Goal: Task Accomplishment & Management: Complete application form

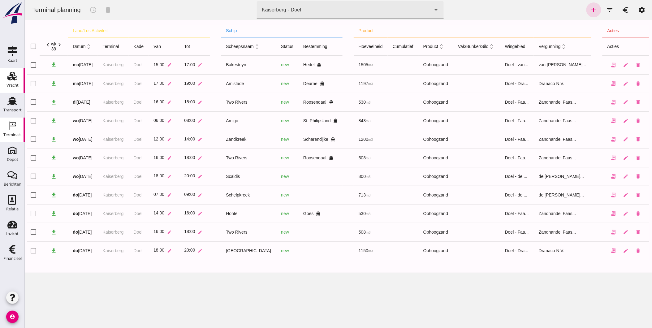
click at [13, 78] on use at bounding box center [12, 76] width 10 height 9
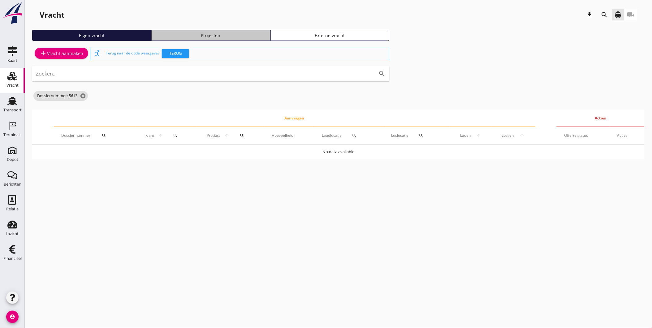
click at [245, 33] on div "Projecten" at bounding box center [211, 35] width 114 height 7
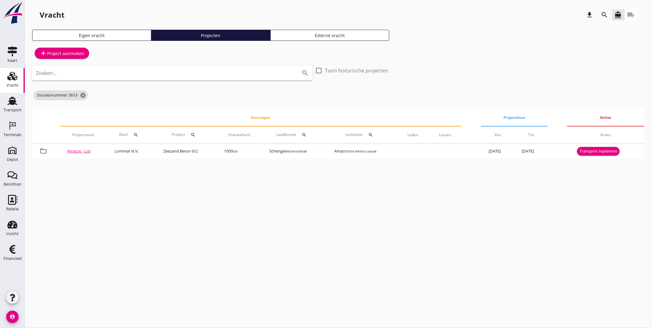
click at [136, 80] on div "Zoeken... search" at bounding box center [172, 73] width 281 height 15
click at [82, 93] on icon "cancel" at bounding box center [83, 95] width 6 height 6
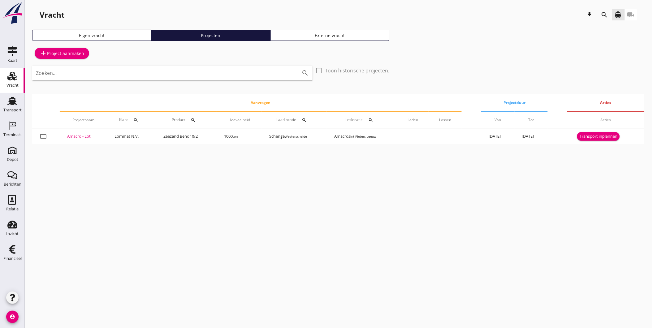
click at [88, 76] on input "Zoeken..." at bounding box center [164, 73] width 256 height 10
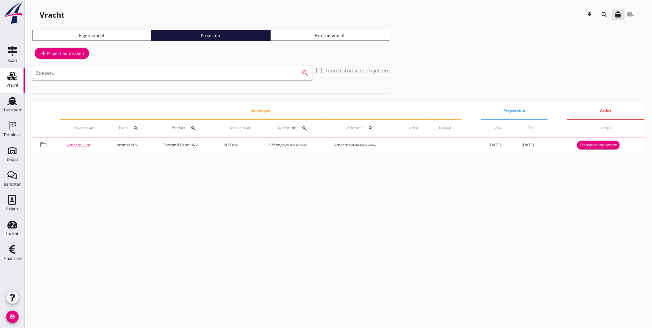
click at [608, 15] on icon "search" at bounding box center [604, 14] width 7 height 7
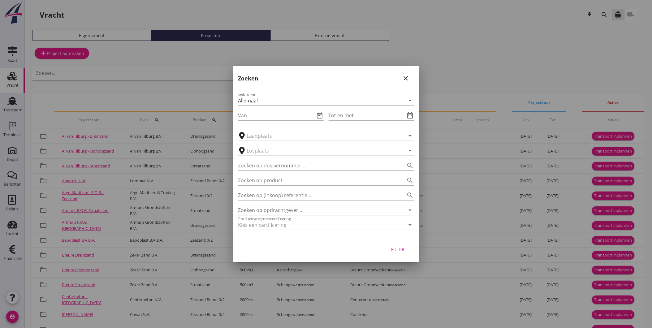
click at [292, 208] on input "Zoeken op opdrachtgever..." at bounding box center [317, 210] width 159 height 10
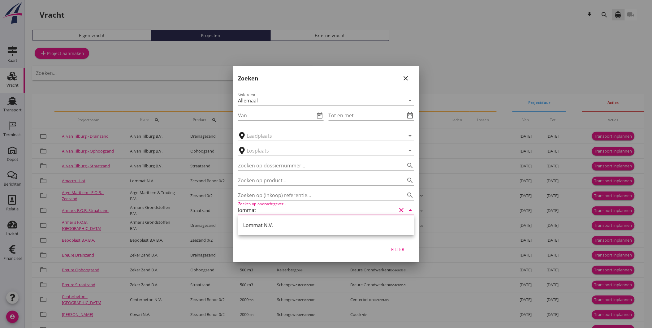
click at [315, 229] on div "Lommat N.V." at bounding box center [326, 225] width 166 height 15
type input "Lommat N.V."
click at [394, 245] on button "Filter" at bounding box center [398, 249] width 27 height 11
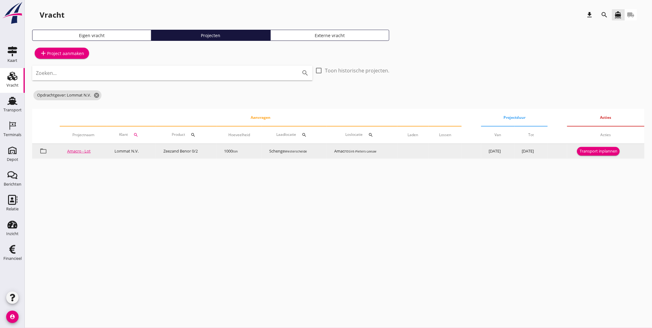
click at [592, 151] on div "Transport inplannen" at bounding box center [599, 151] width 38 height 6
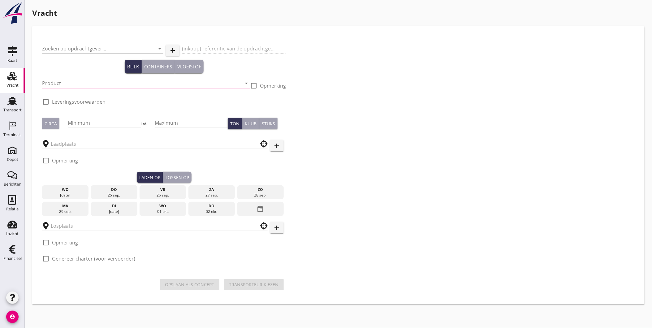
type input "Lommat N.V."
type input "Amacro - Lot"
type input "Zeezand Benor 0/2 (6120)"
checkbox input "true"
type input "1000"
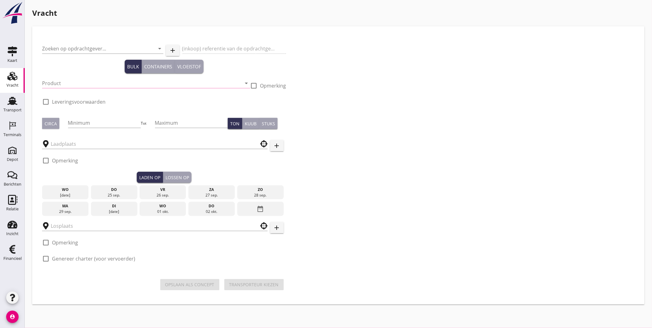
checkbox input "true"
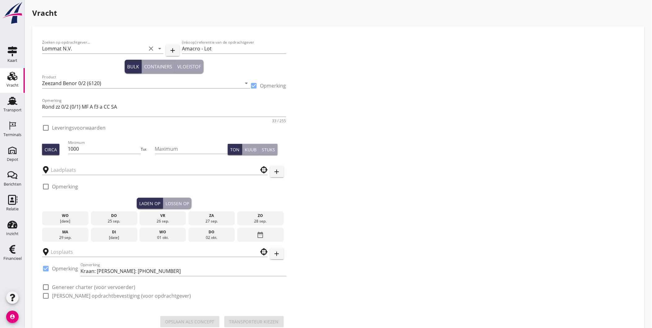
checkbox input "true"
type input "Schenge"
type input "Amacro"
checkbox input "true"
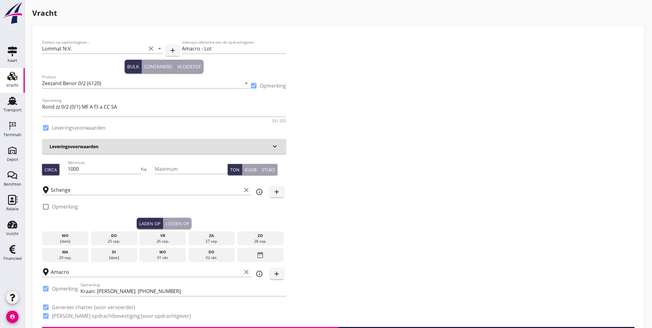
type input "4.45"
checkbox input "false"
radio input "false"
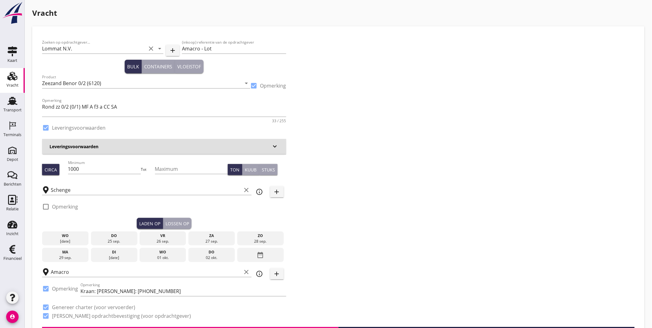
checkbox input "true"
type input "1"
type input "9.48"
checkbox input "false"
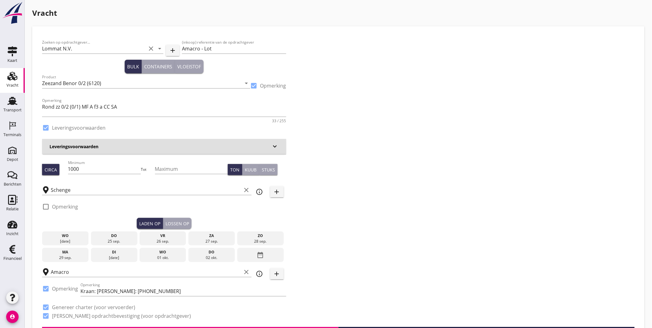
radio input "false"
checkbox input "true"
type input "1"
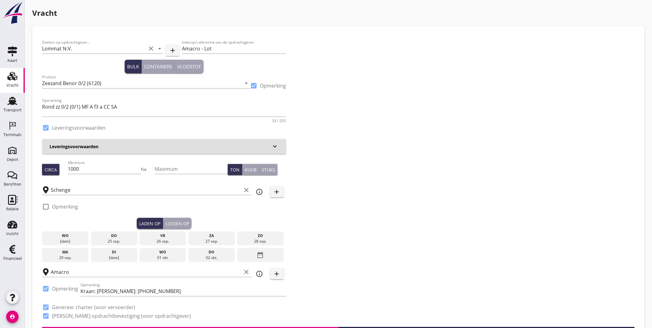
type input "1"
click at [179, 218] on button "Lossen op" at bounding box center [177, 223] width 28 height 11
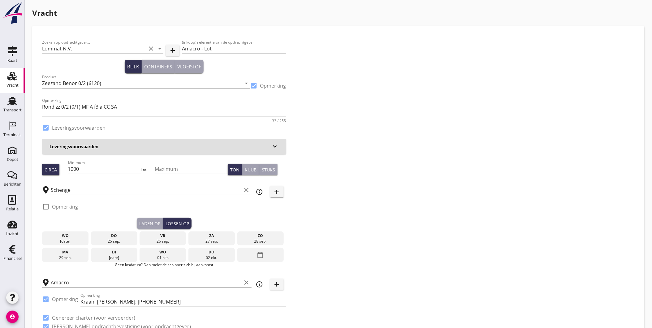
click at [153, 220] on div "Laden op" at bounding box center [149, 223] width 21 height 7
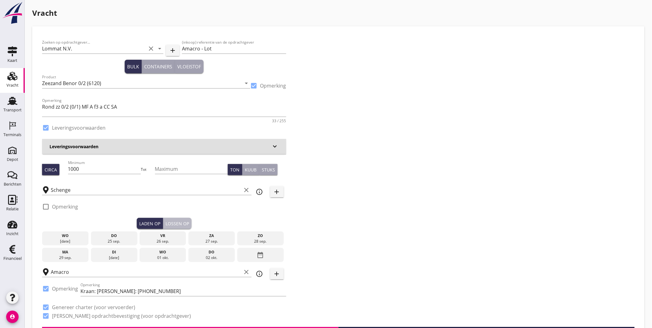
click at [177, 219] on button "Lossen op" at bounding box center [177, 223] width 28 height 11
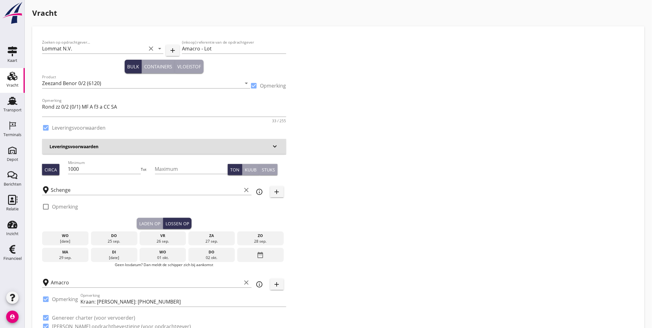
click at [160, 221] on div "Laden op" at bounding box center [149, 223] width 21 height 7
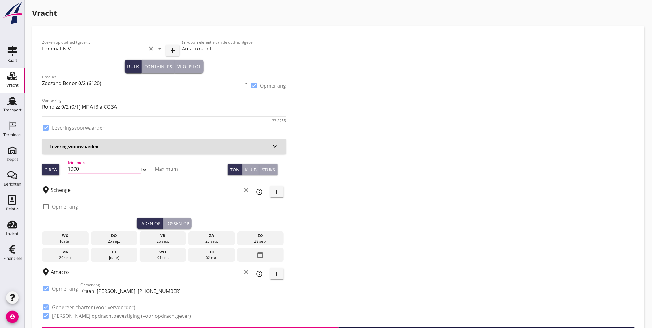
drag, startPoint x: 101, startPoint y: 168, endPoint x: 37, endPoint y: 188, distance: 66.9
click at [42, 187] on div "Zoeken op opdrachtgever... Lommat N.V. clear arrow_drop_down add (inkoop) refer…" at bounding box center [164, 181] width 249 height 291
type input "1250"
click at [171, 168] on input "Maximum" at bounding box center [191, 169] width 73 height 10
click at [184, 227] on div "Lossen op" at bounding box center [178, 223] width 24 height 7
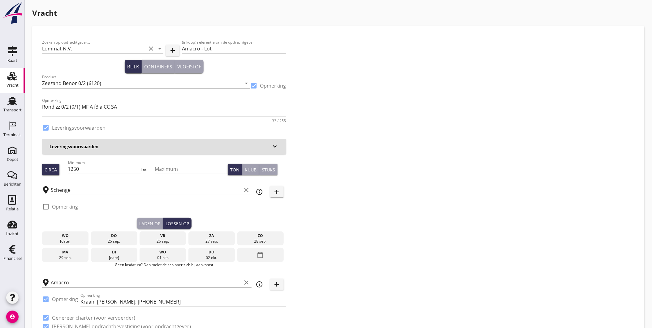
click at [176, 234] on div "vr" at bounding box center [162, 236] width 43 height 6
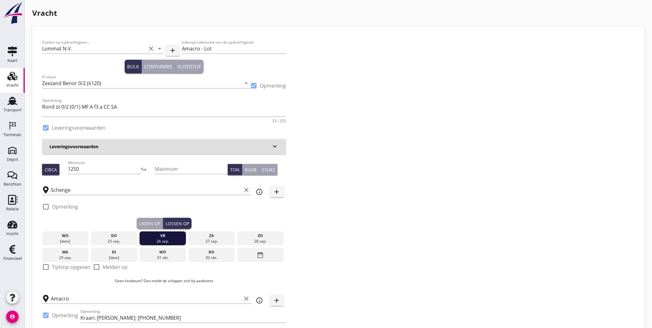
click at [159, 228] on button "Laden op" at bounding box center [150, 223] width 26 height 11
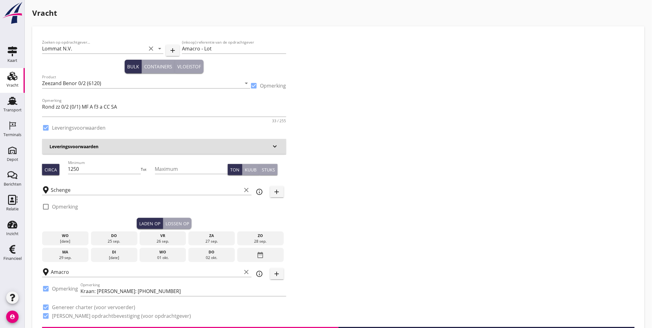
click at [135, 232] on div "[DATE]" at bounding box center [114, 239] width 46 height 14
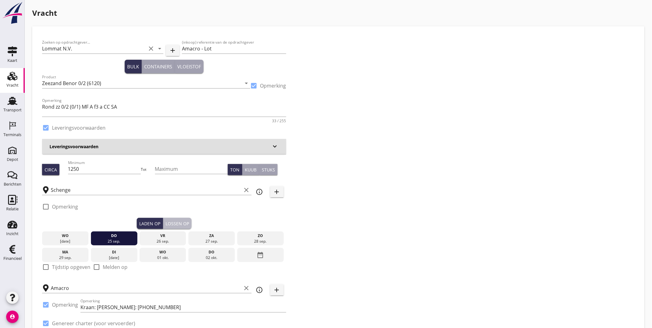
click at [182, 224] on div "Lossen op" at bounding box center [178, 223] width 24 height 7
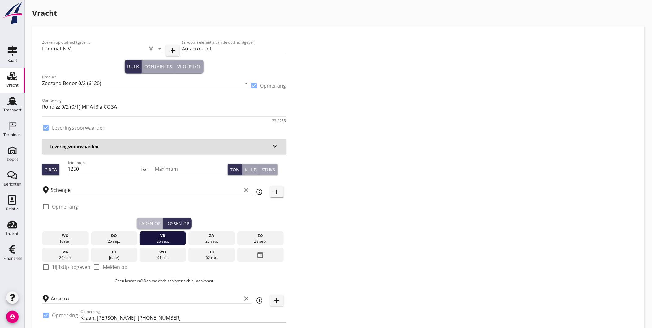
click at [159, 222] on div "Laden op" at bounding box center [149, 223] width 21 height 7
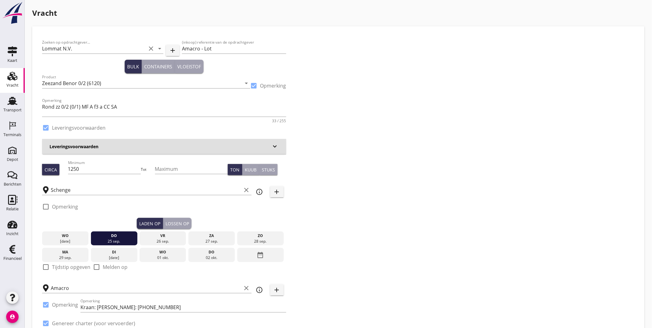
click at [177, 225] on div "Lossen op" at bounding box center [178, 223] width 24 height 7
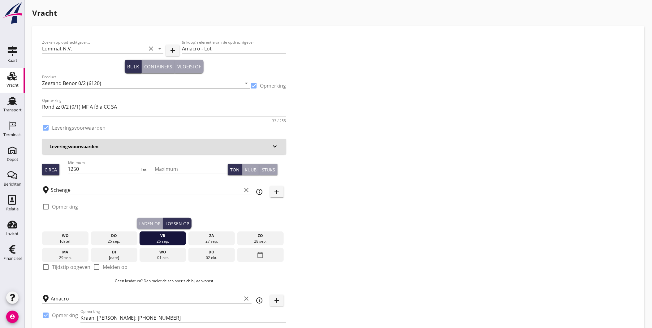
click at [156, 223] on div "Laden op" at bounding box center [149, 223] width 21 height 7
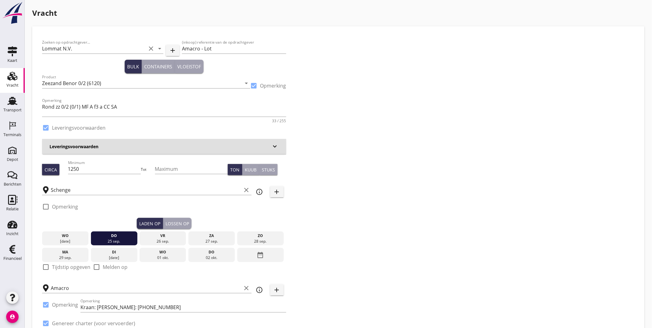
click at [175, 219] on button "Lossen op" at bounding box center [177, 223] width 28 height 11
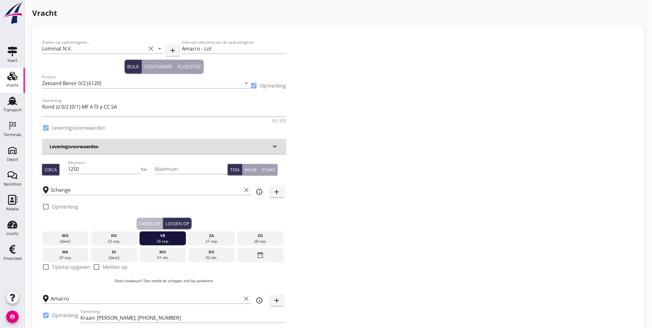
click at [160, 223] on button "Laden op" at bounding box center [150, 223] width 26 height 11
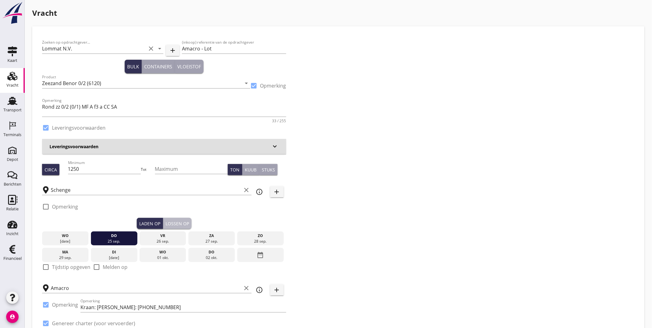
click at [184, 219] on button "Lossen op" at bounding box center [177, 223] width 28 height 11
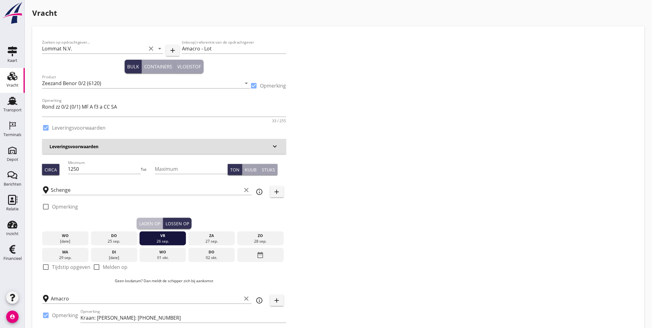
click at [151, 224] on div "Laden op" at bounding box center [149, 223] width 21 height 7
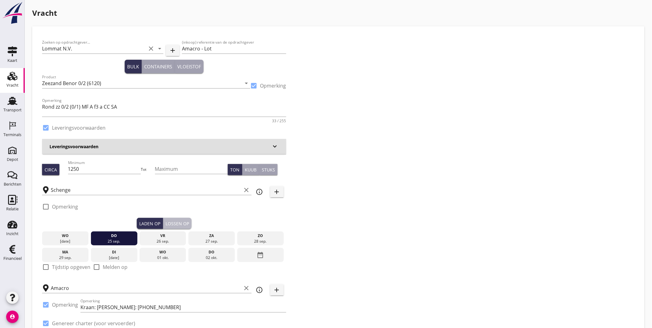
click at [180, 221] on div "Lossen op" at bounding box center [178, 223] width 24 height 7
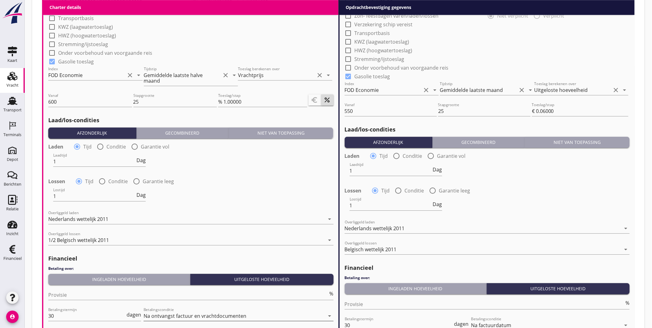
scroll to position [699, 0]
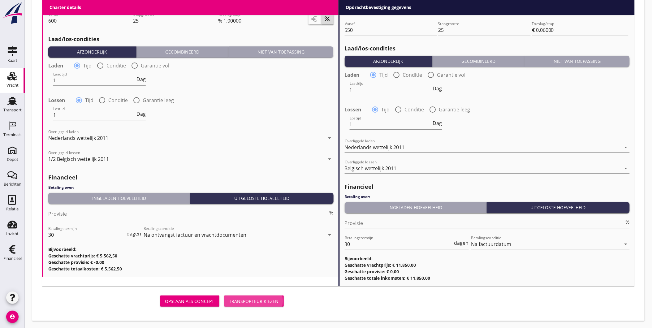
click at [253, 299] on div "Transporteur kiezen" at bounding box center [254, 301] width 50 height 7
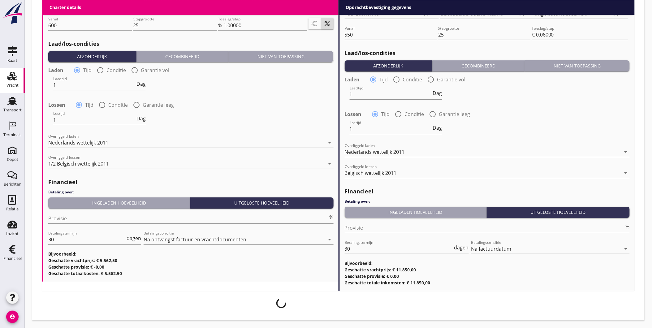
scroll to position [694, 0]
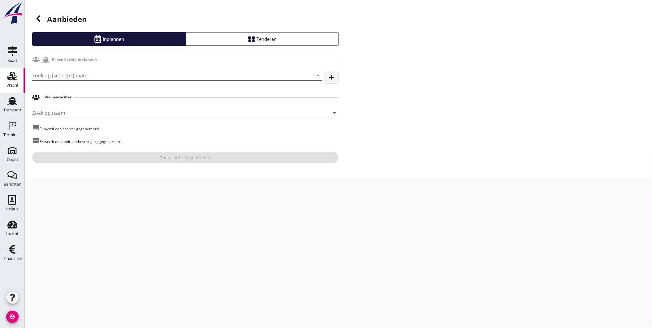
click at [110, 76] on input "Zoek op (scheeps)naam" at bounding box center [168, 76] width 273 height 10
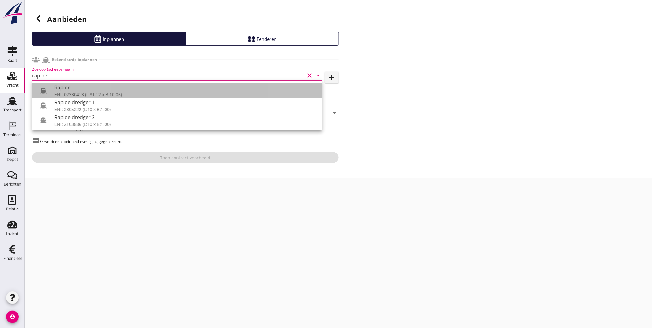
click at [107, 86] on div "Rapide" at bounding box center [185, 87] width 263 height 7
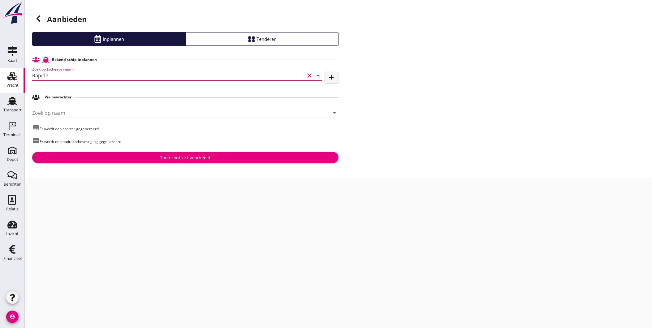
type input "Rapide"
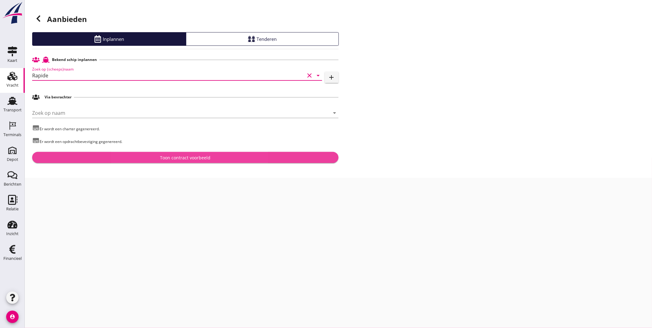
click at [132, 155] on div "Toon contract voorbeeld" at bounding box center [185, 158] width 297 height 7
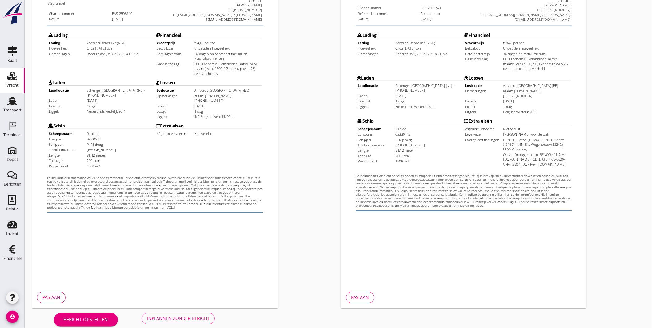
scroll to position [130, 0]
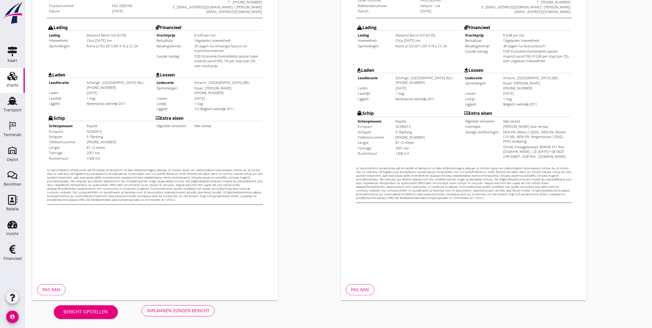
click at [180, 310] on div "Inplannen zonder bericht" at bounding box center [178, 311] width 63 height 7
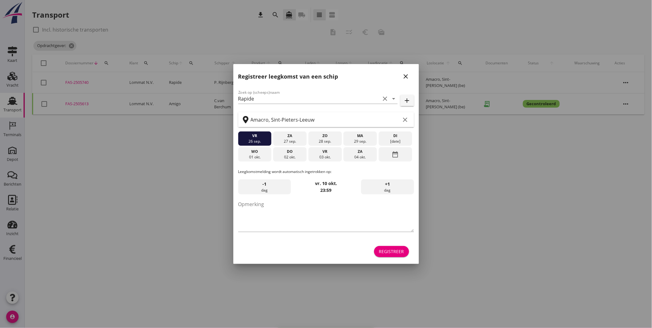
click at [407, 78] on icon "close" at bounding box center [406, 76] width 7 height 7
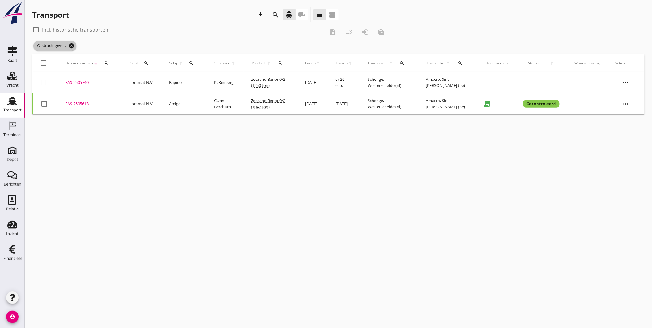
click at [75, 45] on icon "cancel" at bounding box center [71, 46] width 6 height 6
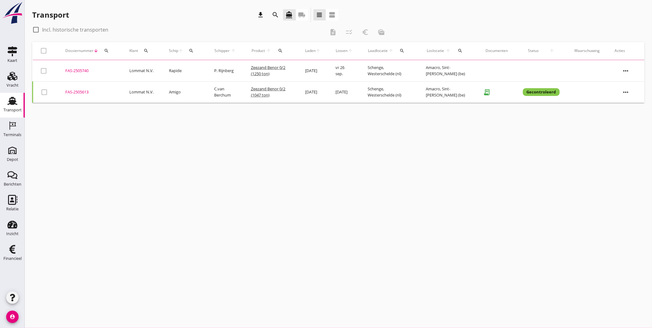
click at [278, 16] on icon "search" at bounding box center [275, 14] width 7 height 7
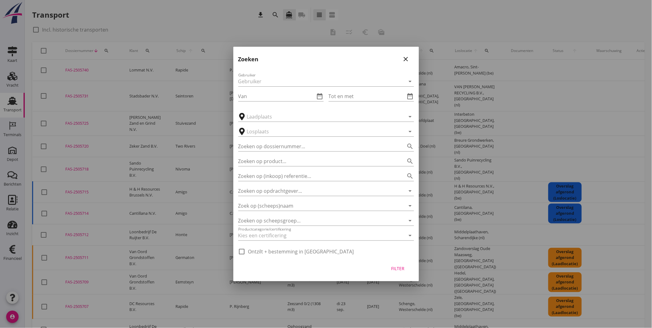
click at [514, 320] on div at bounding box center [326, 164] width 652 height 328
click at [407, 57] on icon "close" at bounding box center [406, 58] width 7 height 7
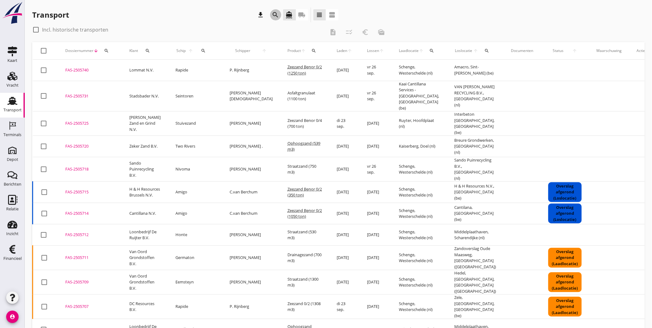
click at [276, 14] on icon "search" at bounding box center [275, 14] width 7 height 7
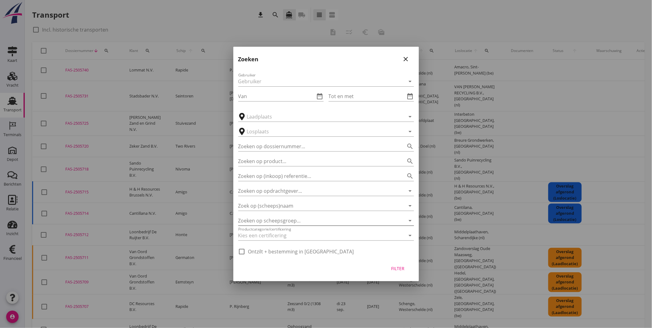
click at [273, 216] on div at bounding box center [317, 221] width 159 height 10
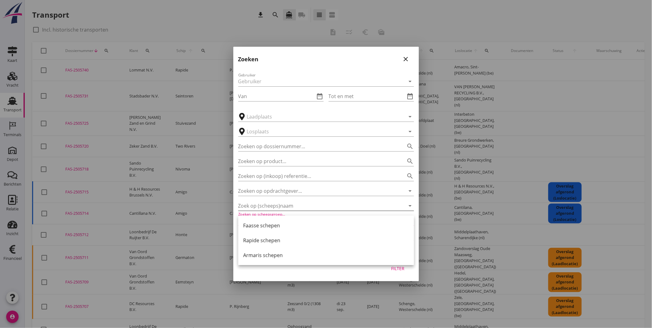
click at [274, 205] on input "Zoek op (scheeps)naam" at bounding box center [317, 206] width 159 height 10
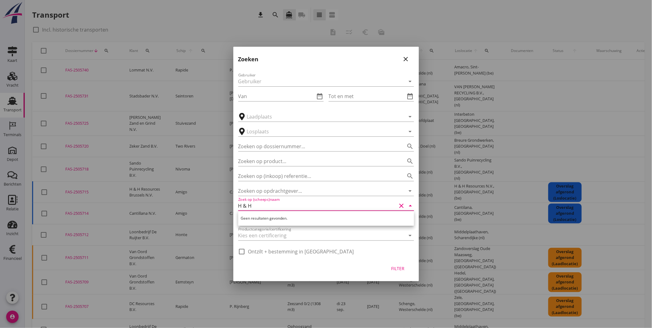
drag, startPoint x: 286, startPoint y: 203, endPoint x: 270, endPoint y: 203, distance: 15.5
click at [270, 203] on input "H & H" at bounding box center [317, 206] width 159 height 10
type input "H & H"
click at [280, 193] on input "Zoeken op opdrachtgever..." at bounding box center [317, 191] width 159 height 10
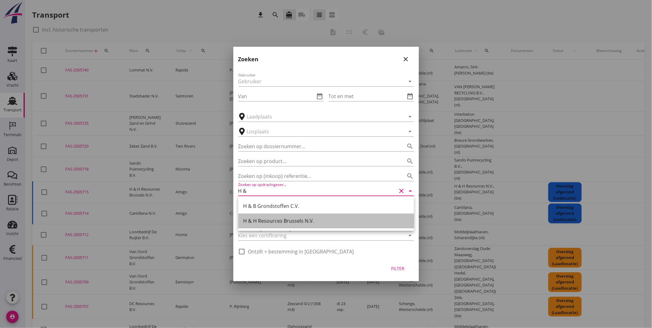
click at [318, 224] on div "H & H Resources Brussels N.V." at bounding box center [326, 220] width 166 height 7
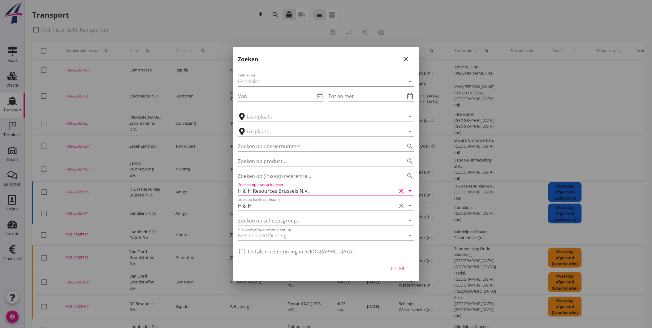
click at [399, 206] on icon "clear" at bounding box center [401, 205] width 7 height 7
type input "H & H Resources Brussels N.V."
click at [400, 270] on div "Filter" at bounding box center [398, 268] width 17 height 7
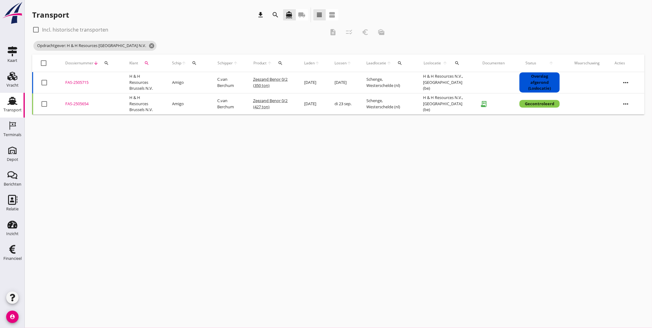
click at [8, 82] on div "Vracht" at bounding box center [13, 85] width 12 height 9
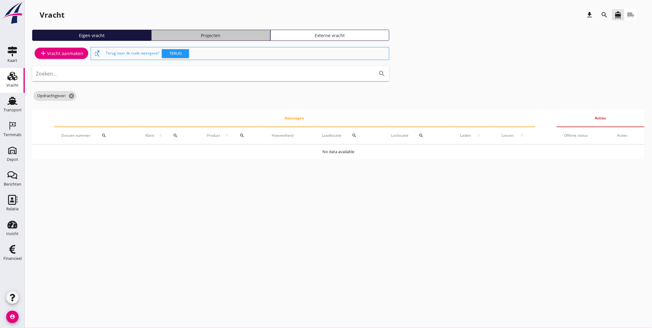
click at [228, 40] on link "Projecten" at bounding box center [210, 35] width 119 height 11
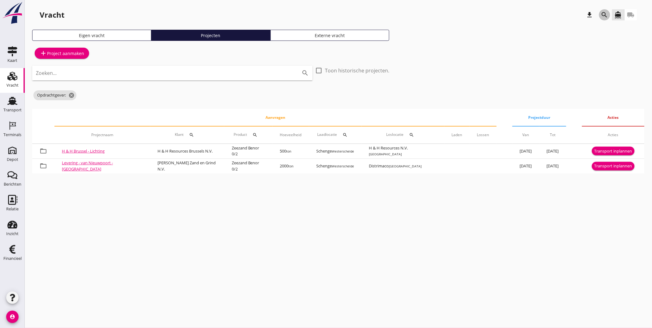
click at [604, 17] on icon "search" at bounding box center [604, 14] width 7 height 7
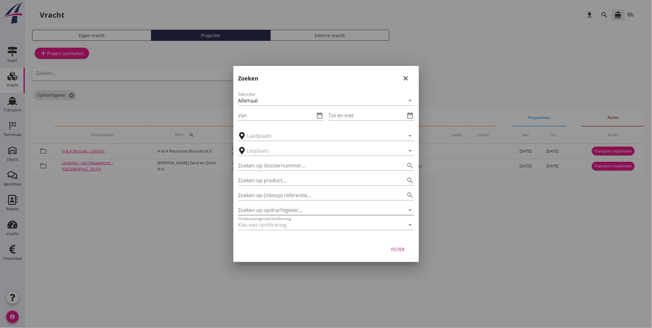
click at [410, 213] on icon "arrow_drop_down" at bounding box center [410, 210] width 7 height 7
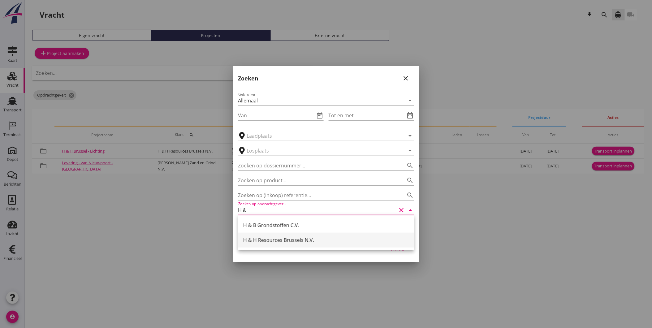
click at [281, 240] on div "H & H Resources Brussels N.V." at bounding box center [326, 240] width 166 height 7
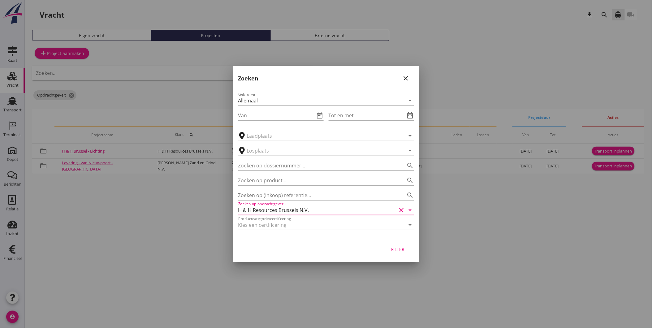
type input "H & H Resources Brussels N.V."
click at [394, 250] on div "Filter" at bounding box center [398, 249] width 17 height 7
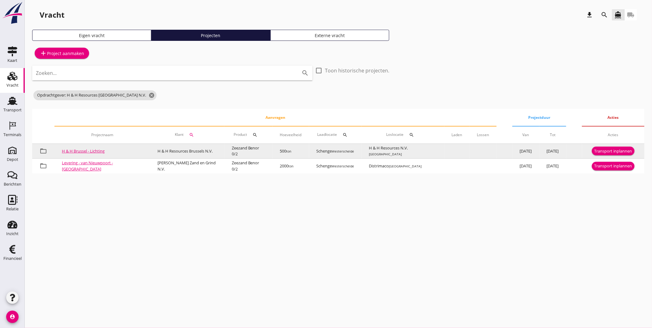
click at [612, 152] on div "Transport inplannen" at bounding box center [614, 151] width 38 height 6
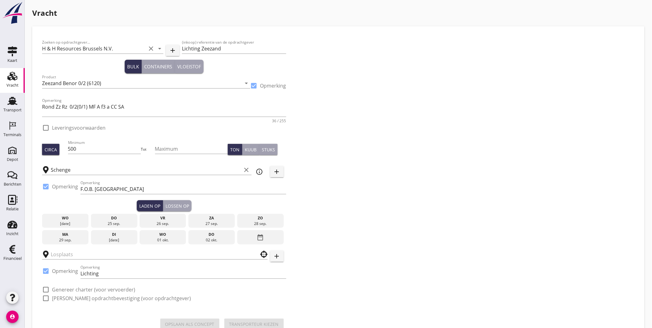
checkbox input "true"
type input "H & H Resources N.V."
checkbox input "true"
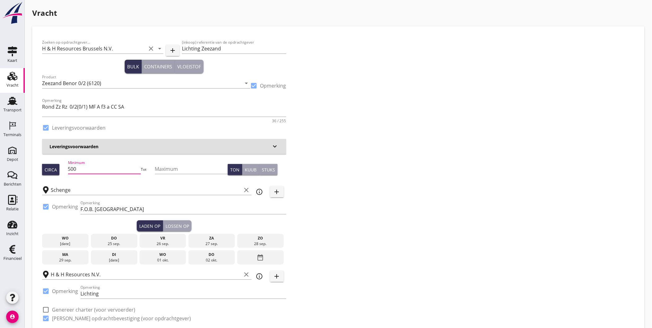
drag, startPoint x: 104, startPoint y: 169, endPoint x: 31, endPoint y: 172, distance: 72.8
type input "800"
drag, startPoint x: 111, startPoint y: 235, endPoint x: 126, endPoint y: 228, distance: 16.5
click at [113, 233] on div "[DATE] [DATE] [DATE] [DATE] [DATE] [DATE] [DATE] [DATE] [DATE] date_range" at bounding box center [164, 248] width 244 height 33
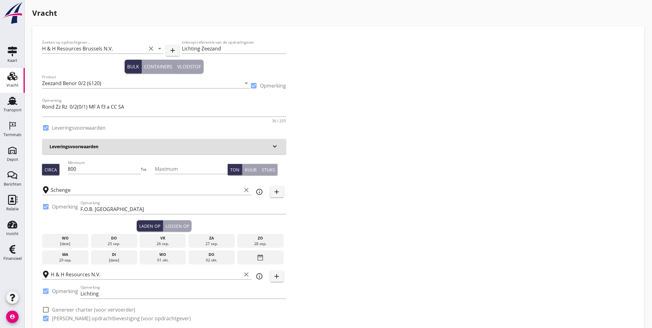
click at [115, 239] on div "do" at bounding box center [114, 239] width 43 height 6
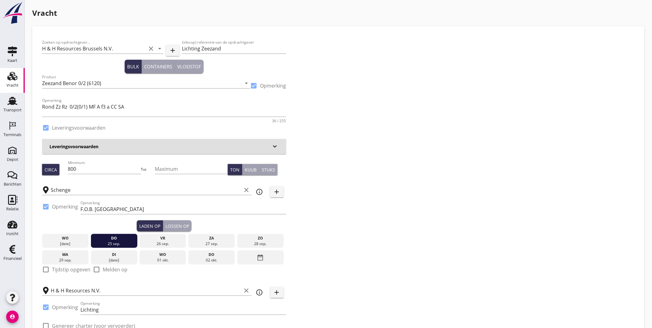
click at [186, 226] on div "Lossen op" at bounding box center [178, 226] width 24 height 7
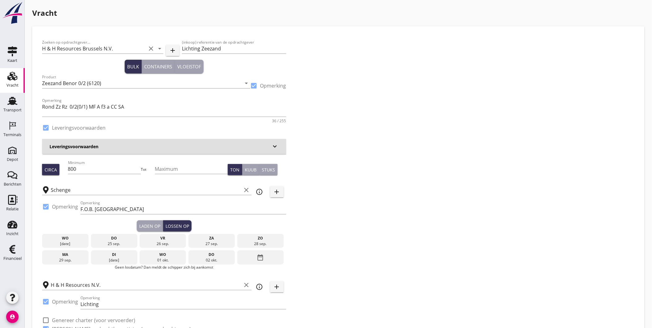
click at [169, 241] on div "26 sep." at bounding box center [162, 244] width 43 height 6
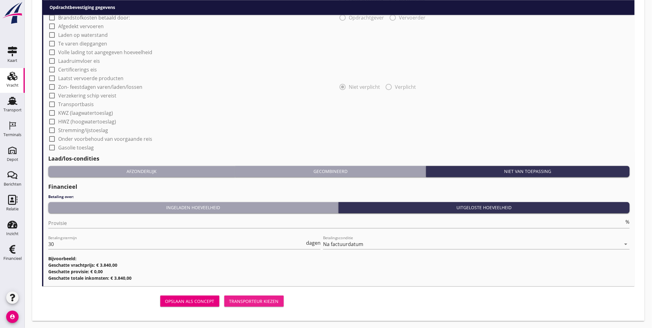
click at [253, 298] on div "Transporteur kiezen" at bounding box center [254, 301] width 50 height 7
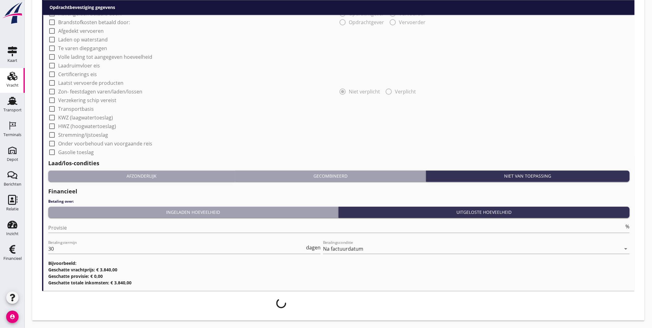
scroll to position [529, 0]
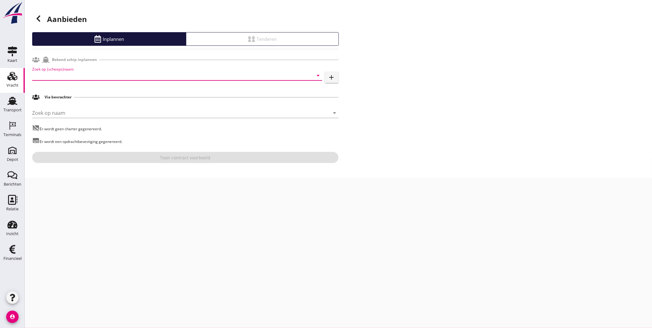
click at [57, 75] on input "Zoek op (scheeps)naam" at bounding box center [168, 76] width 273 height 10
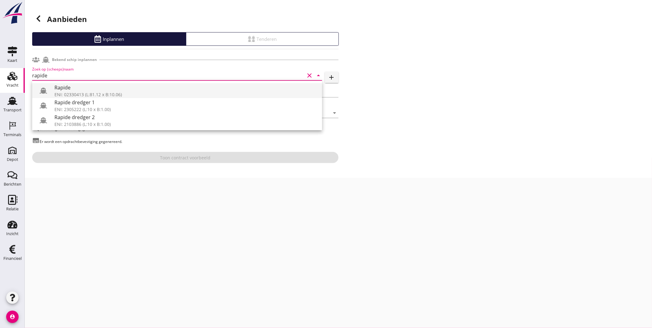
click at [77, 94] on div "ENI: 02330413 (L:81.12 x B:10.06)" at bounding box center [185, 94] width 263 height 7
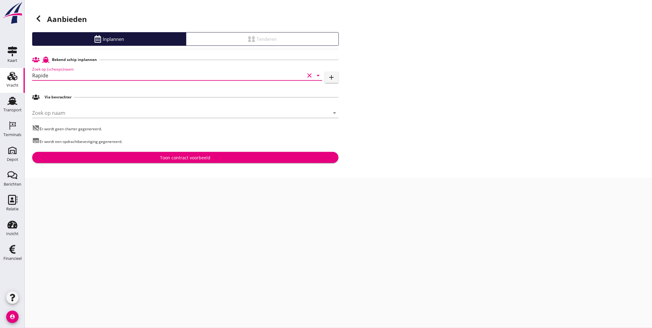
type input "Rapide"
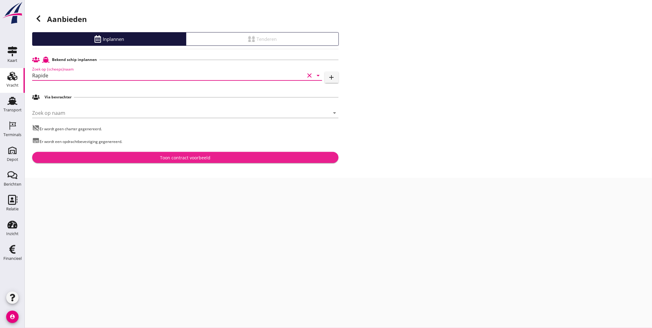
click at [149, 155] on div "Toon contract voorbeeld" at bounding box center [185, 158] width 297 height 7
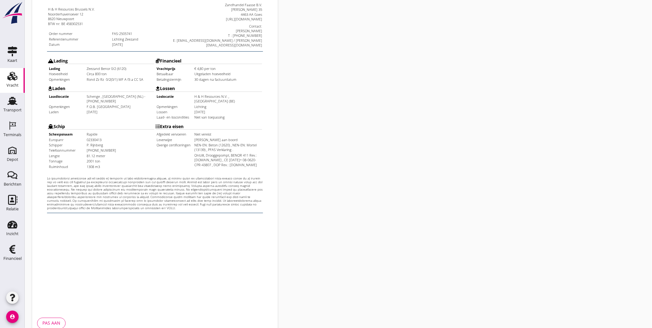
scroll to position [130, 0]
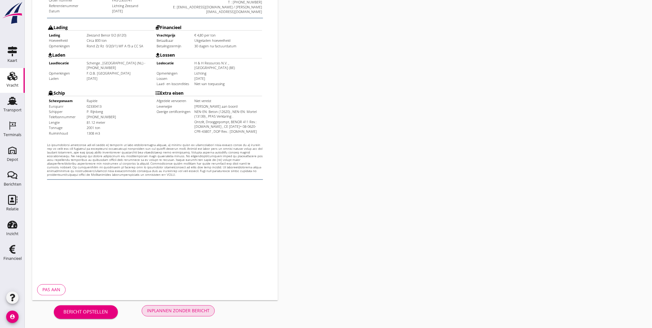
click at [193, 310] on div "Inplannen zonder bericht" at bounding box center [178, 311] width 63 height 7
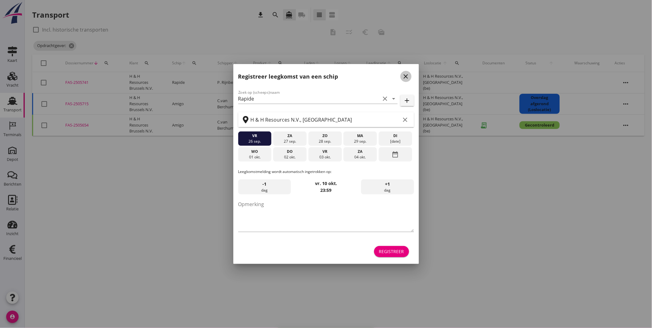
click at [409, 75] on icon "close" at bounding box center [406, 76] width 7 height 7
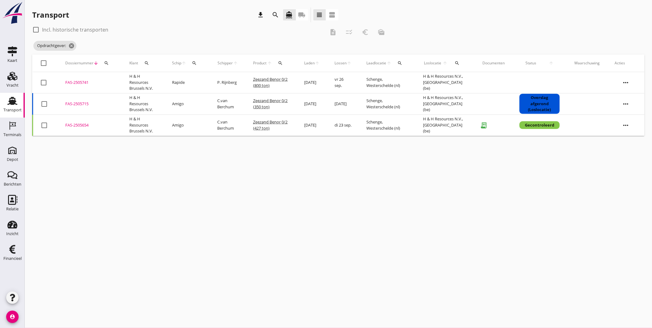
click at [76, 50] on div "Opdrachtgever: cancel" at bounding box center [210, 46] width 357 height 12
click at [72, 46] on icon "cancel" at bounding box center [71, 46] width 6 height 6
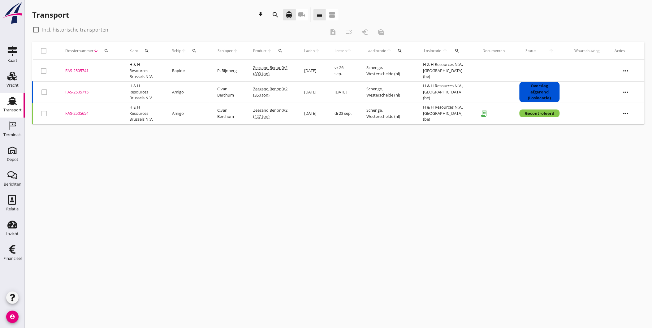
click at [279, 17] on icon "search" at bounding box center [275, 14] width 7 height 7
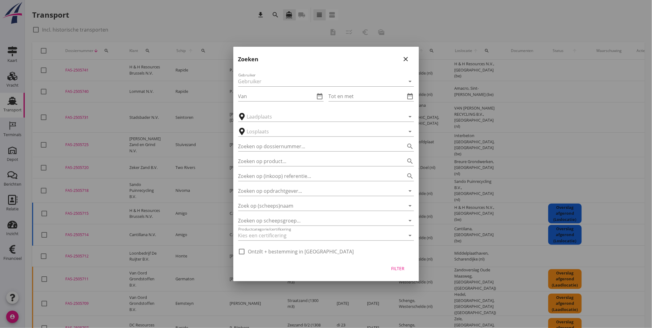
drag, startPoint x: 253, startPoint y: 79, endPoint x: 251, endPoint y: 169, distance: 89.8
click at [253, 171] on div "Gebruiker arrow_drop_down Van date_range Tot en met date_range arrow_drop_down …" at bounding box center [326, 162] width 186 height 191
drag, startPoint x: 409, startPoint y: 57, endPoint x: 246, endPoint y: 52, distance: 162.9
click at [404, 57] on icon "close" at bounding box center [406, 58] width 7 height 7
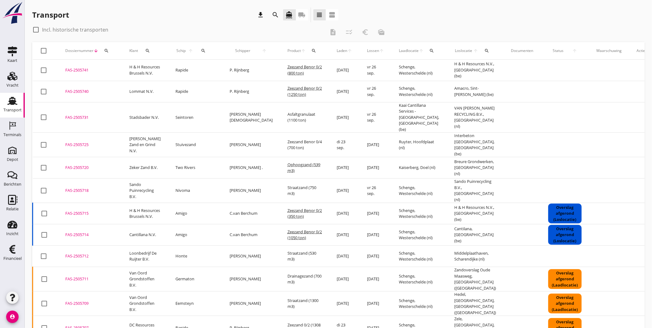
click at [76, 92] on div "FAS-2505740" at bounding box center [89, 92] width 49 height 6
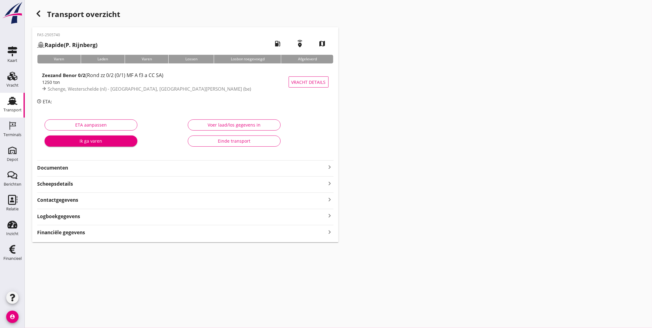
click at [98, 80] on div "1250 ton" at bounding box center [165, 82] width 247 height 7
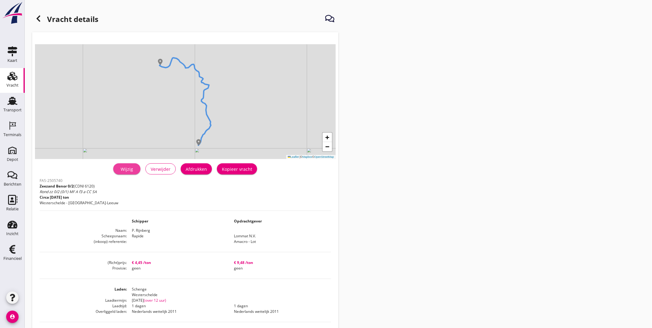
click at [128, 166] on div "Wijzig" at bounding box center [126, 169] width 17 height 7
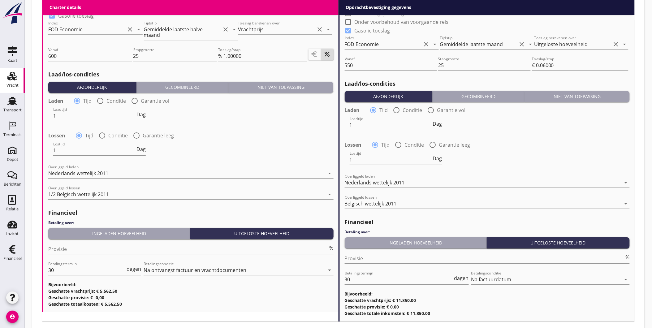
scroll to position [669, 0]
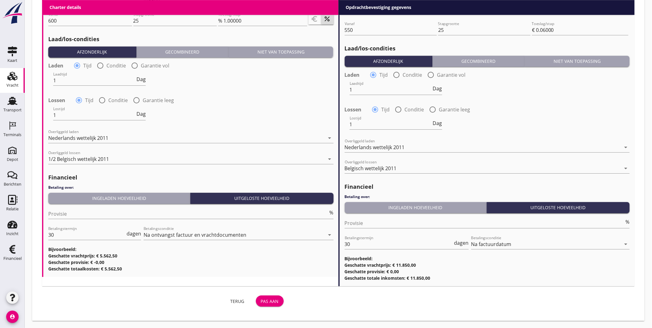
click at [272, 299] on div "Pas aan" at bounding box center [270, 301] width 18 height 7
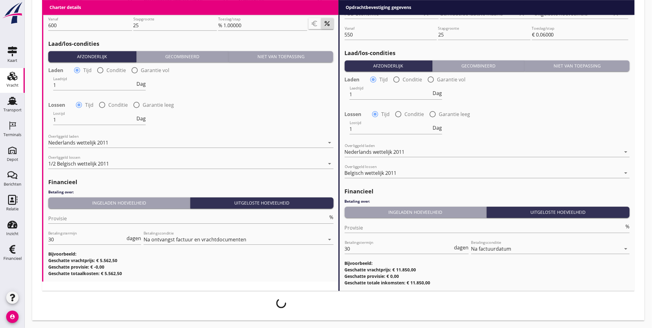
scroll to position [664, 0]
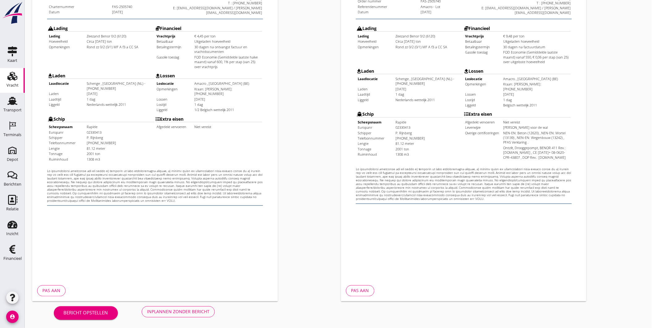
scroll to position [130, 0]
click at [193, 309] on div "Inplannen zonder bericht" at bounding box center [178, 311] width 63 height 7
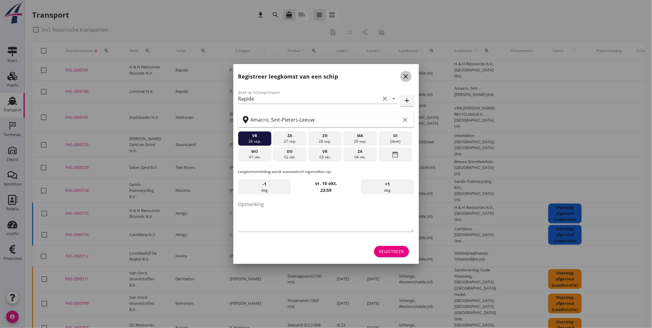
drag, startPoint x: 403, startPoint y: 73, endPoint x: 403, endPoint y: 80, distance: 6.6
click at [404, 74] on icon "close" at bounding box center [406, 76] width 7 height 7
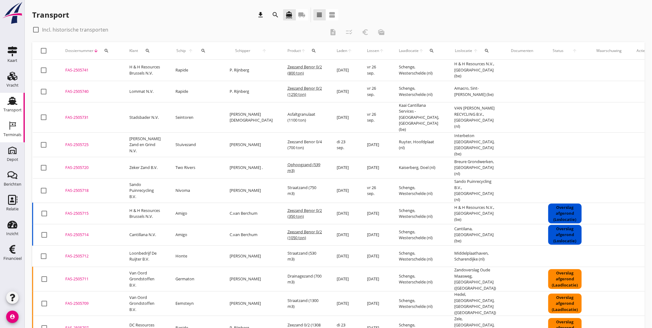
click at [15, 126] on use at bounding box center [13, 126] width 7 height 8
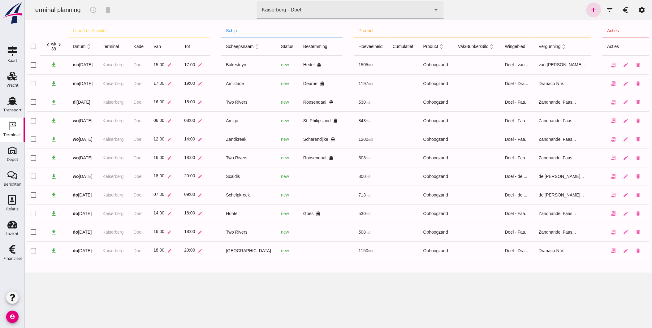
click at [313, 14] on div "Kaiserberg - Doel 7f603609-51ae-4e75-986b-c9057e559465" at bounding box center [344, 9] width 174 height 17
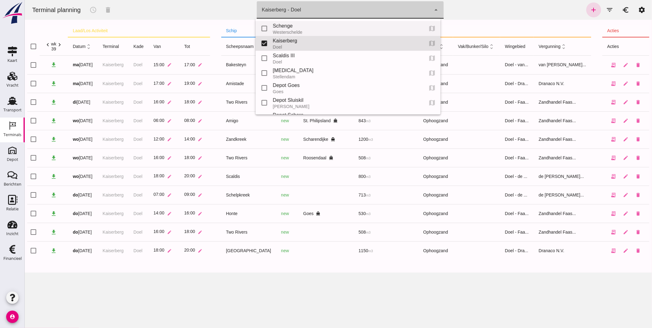
click at [294, 30] on div "Westerschelde" at bounding box center [346, 32] width 146 height 5
type input "9c876888-926f-4f5f-969d-c779b766b815"
checkbox input "true"
checkbox input "false"
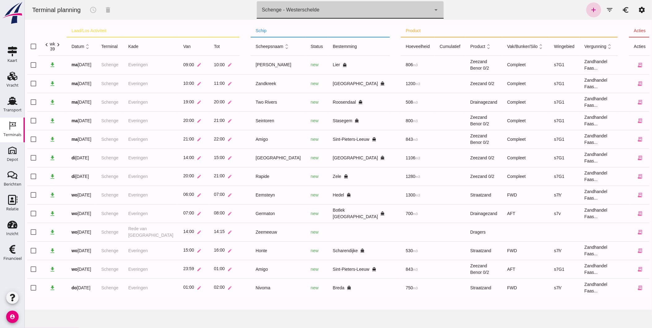
click at [590, 10] on icon "add" at bounding box center [593, 9] width 7 height 7
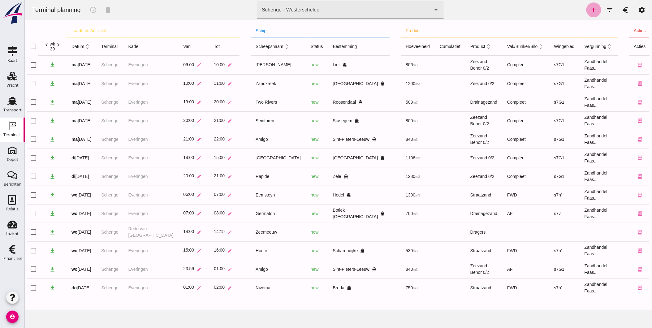
type input "Zandhandel Faasse B.V."
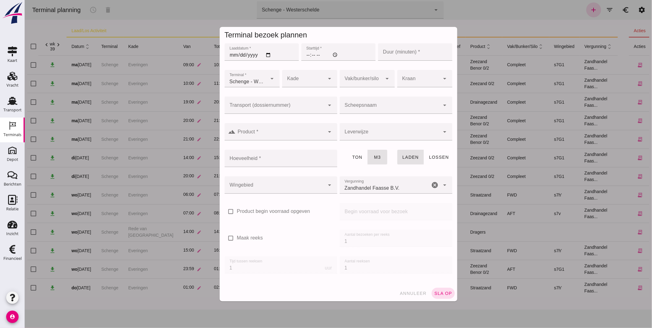
click at [264, 110] on input "Transport (dossiernummer)" at bounding box center [274, 108] width 100 height 7
click at [305, 101] on div at bounding box center [274, 105] width 100 height 17
click at [263, 108] on input "5741" at bounding box center [269, 108] width 90 height 7
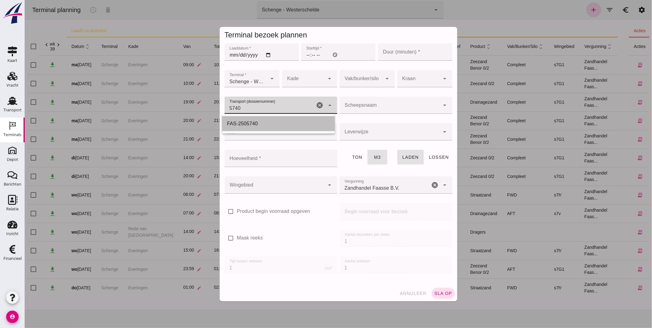
click at [248, 128] on div "FAS-2505740" at bounding box center [278, 123] width 113 height 15
type input "FAS-2505740"
type input "franco_on_shore"
type input "1308"
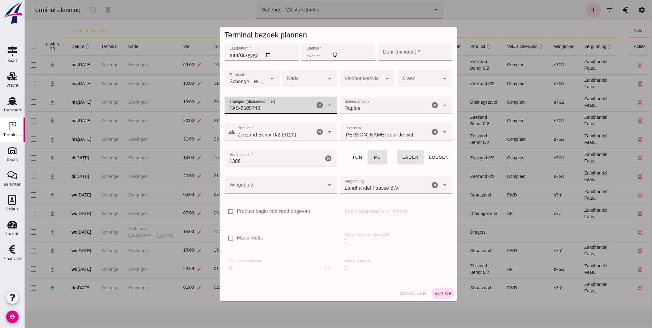
type input "FAS-2505740"
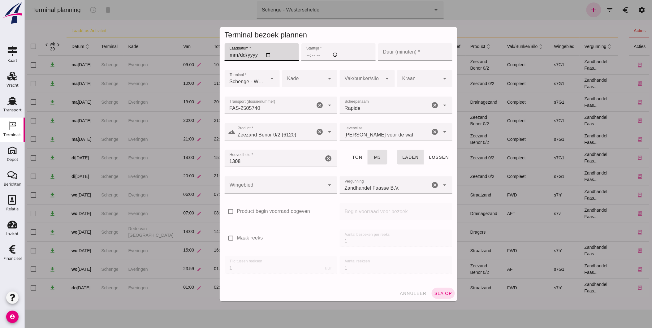
click at [231, 54] on input "Laaddatum *" at bounding box center [261, 51] width 74 height 17
type input "2025-09-25"
click at [306, 56] on input "Starttijd *" at bounding box center [338, 51] width 74 height 17
type input "21:00"
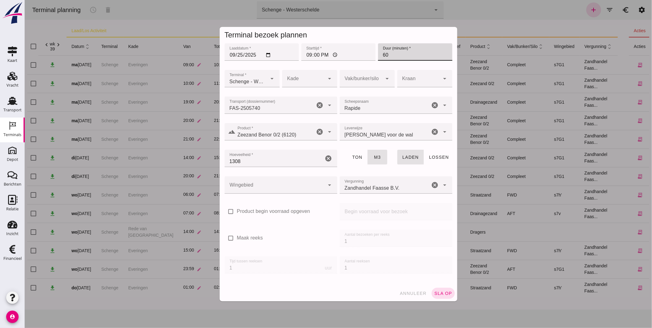
type input "60"
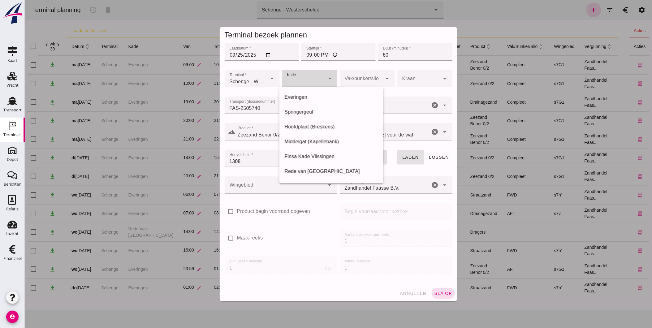
click at [301, 77] on div at bounding box center [303, 78] width 43 height 17
click at [311, 98] on div "Everingen" at bounding box center [331, 97] width 94 height 7
type input "7"
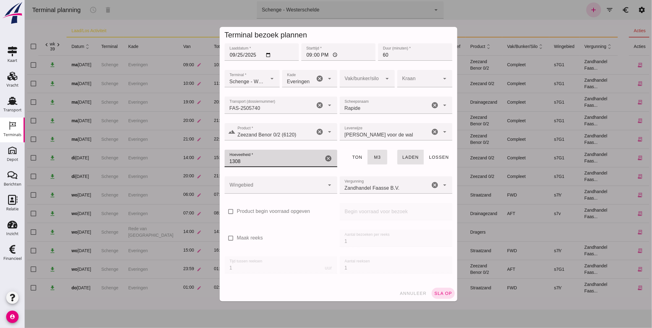
click at [293, 159] on input "1308" at bounding box center [273, 158] width 99 height 17
type input "1280"
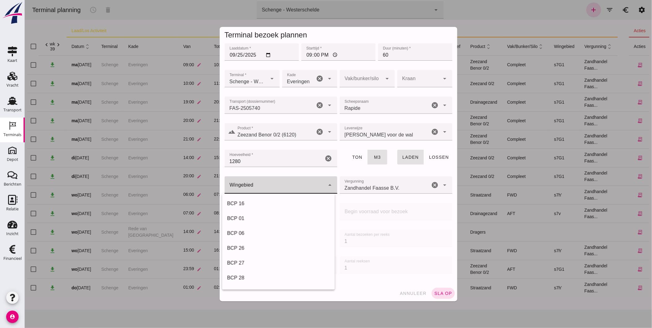
click at [259, 181] on div at bounding box center [274, 184] width 100 height 17
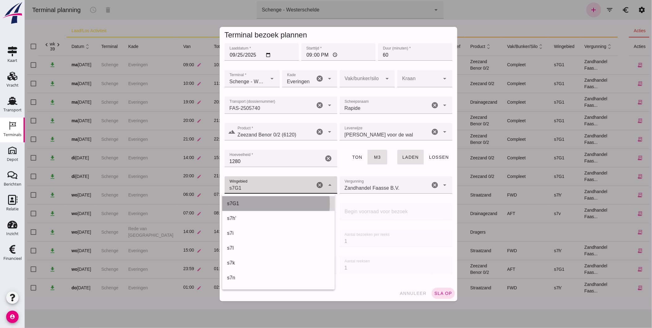
click at [254, 202] on div "s7G1" at bounding box center [278, 203] width 103 height 7
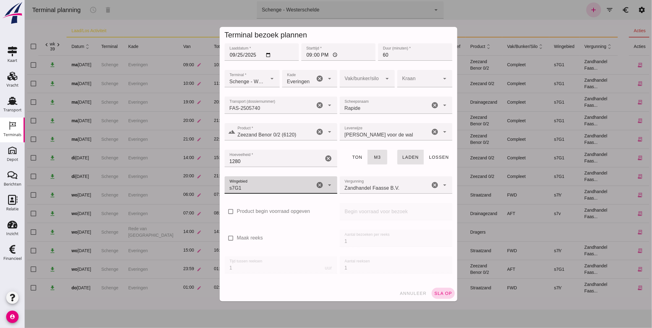
type input "224"
click at [440, 293] on span "sla op" at bounding box center [443, 293] width 18 height 5
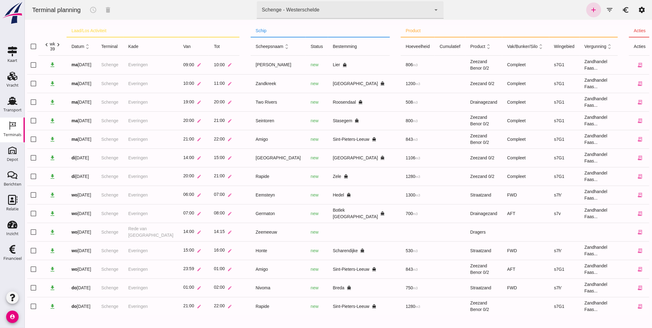
scroll to position [0, 0]
click at [11, 104] on icon "Transport" at bounding box center [12, 101] width 10 height 10
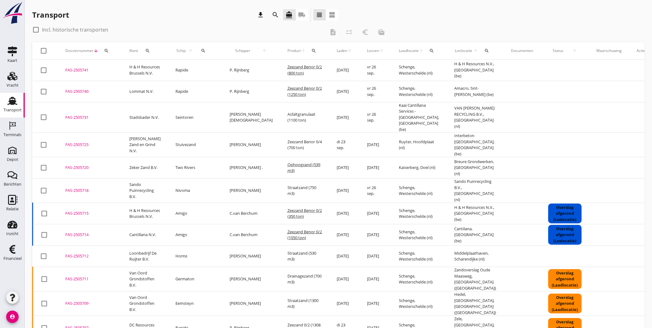
click at [274, 13] on icon "search" at bounding box center [275, 14] width 7 height 7
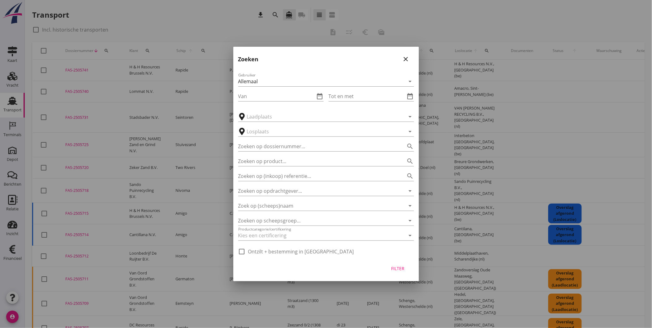
click at [118, 39] on div at bounding box center [326, 164] width 652 height 328
drag, startPoint x: 411, startPoint y: 59, endPoint x: 221, endPoint y: 66, distance: 189.3
click at [411, 58] on div "close" at bounding box center [406, 58] width 11 height 7
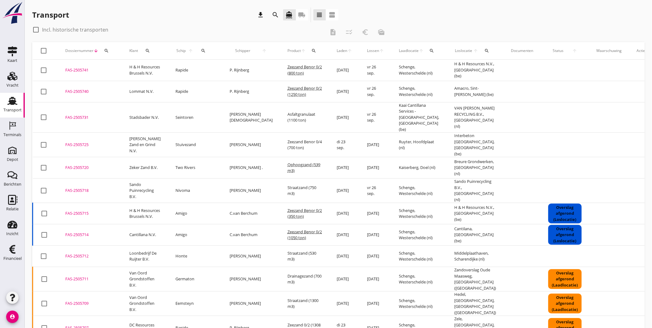
click at [80, 92] on div "FAS-2505740" at bounding box center [89, 92] width 49 height 6
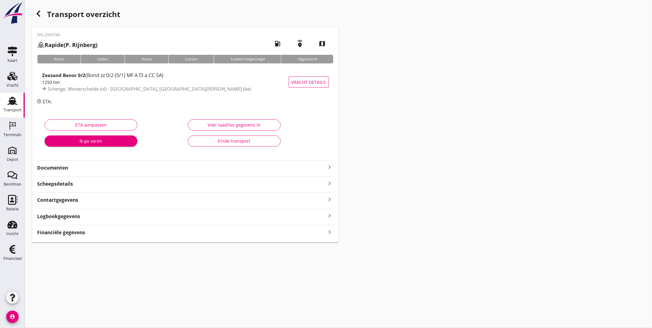
click at [85, 164] on strong "Documenten" at bounding box center [181, 167] width 289 height 7
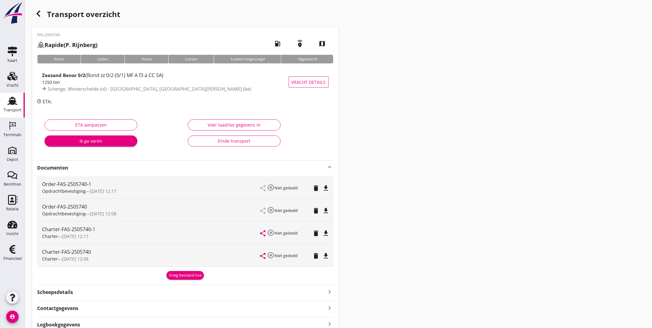
click at [174, 273] on div "Voeg bestand toe" at bounding box center [185, 275] width 33 height 6
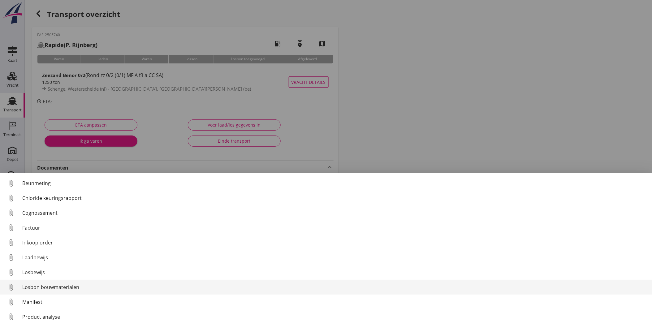
click at [69, 286] on div "Losbon bouwmaterialen" at bounding box center [334, 287] width 625 height 7
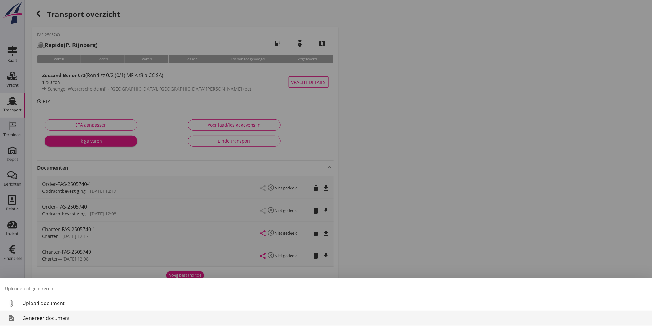
click at [57, 316] on div "Genereer document" at bounding box center [334, 318] width 625 height 7
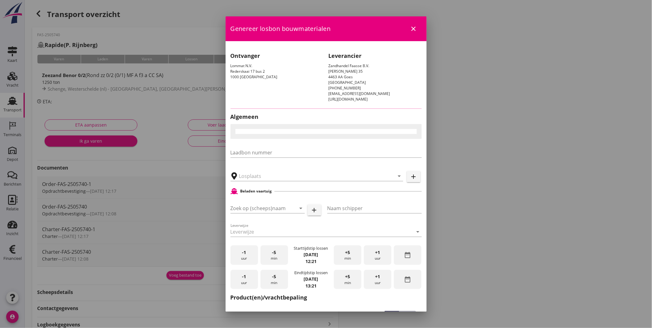
type input "Amacro, Sint-Pieters-Leeuw"
checkbox input "true"
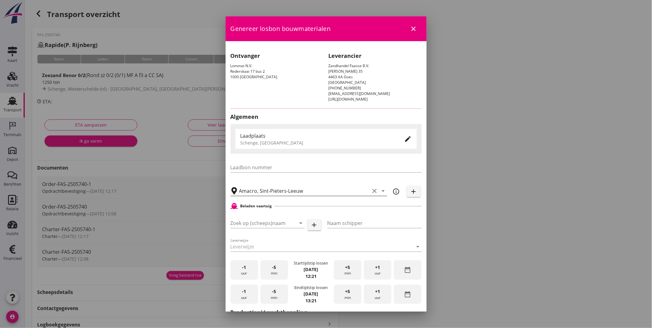
type input "Rapide"
type input "P. Rijnberg"
type input "Zeezand Benor 0/2 (6120)"
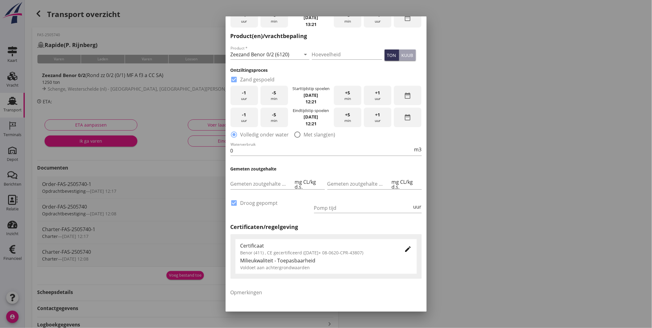
scroll to position [313, 0]
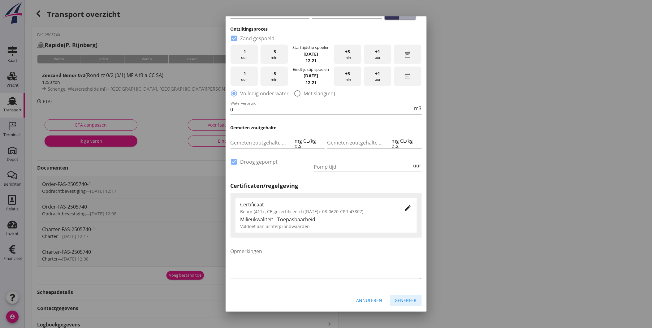
drag, startPoint x: 407, startPoint y: 303, endPoint x: 403, endPoint y: 302, distance: 4.1
click at [407, 303] on div "Genereer" at bounding box center [406, 300] width 22 height 7
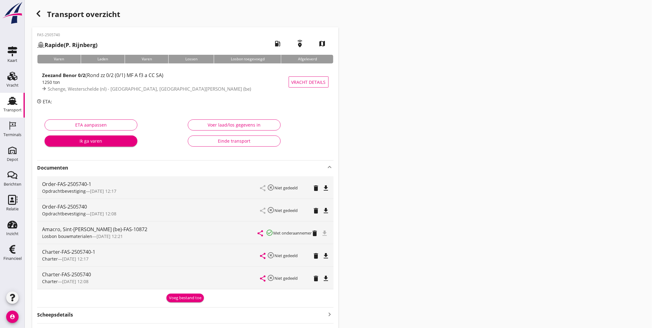
click at [40, 15] on icon "button" at bounding box center [38, 13] width 7 height 7
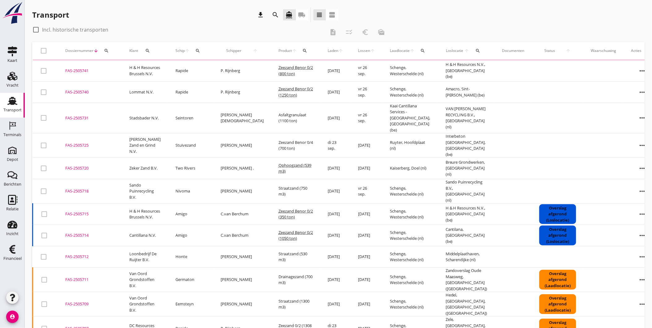
click at [78, 69] on div "FAS-2505741" at bounding box center [89, 71] width 49 height 6
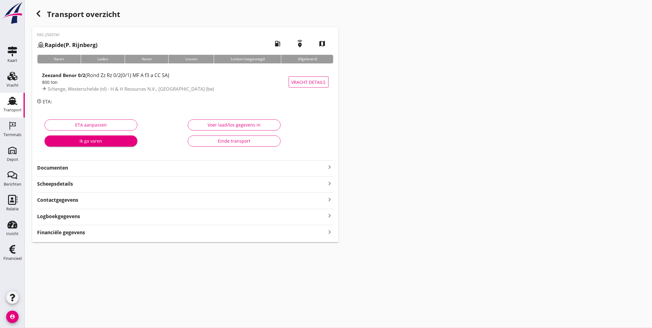
click at [74, 166] on strong "Documenten" at bounding box center [181, 167] width 289 height 7
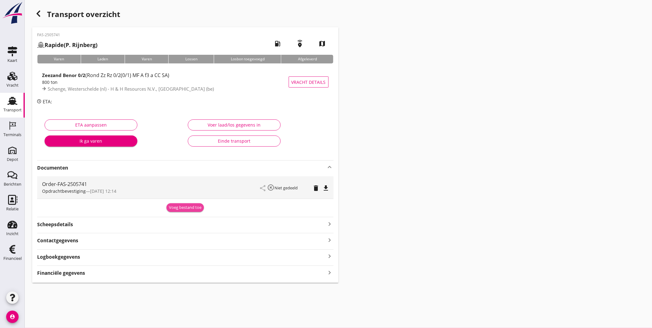
click at [182, 207] on div "Voeg bestand toe" at bounding box center [185, 208] width 33 height 6
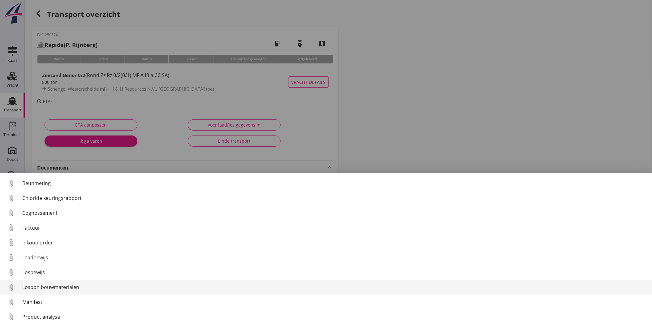
click at [128, 284] on div "Losbon bouwmaterialen" at bounding box center [334, 287] width 625 height 7
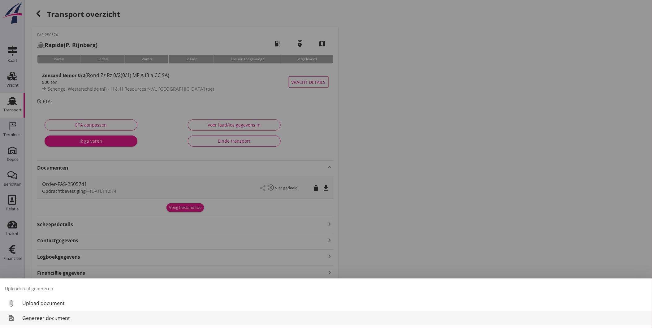
click at [63, 318] on div "Genereer document" at bounding box center [334, 318] width 625 height 7
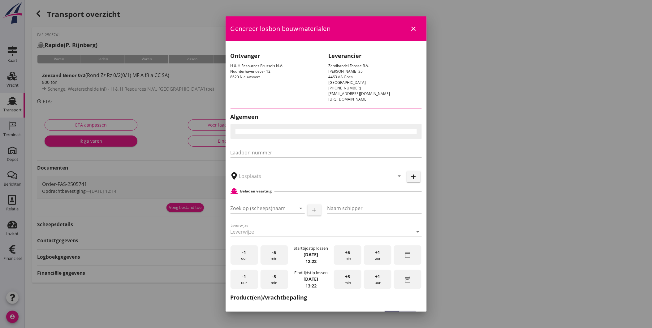
type input "H & H Resources N.V., [GEOGRAPHIC_DATA]"
type input "Rapide"
type input "P. Rijnberg"
type input "Zeezand Benor 0/2 (6120)"
checkbox input "true"
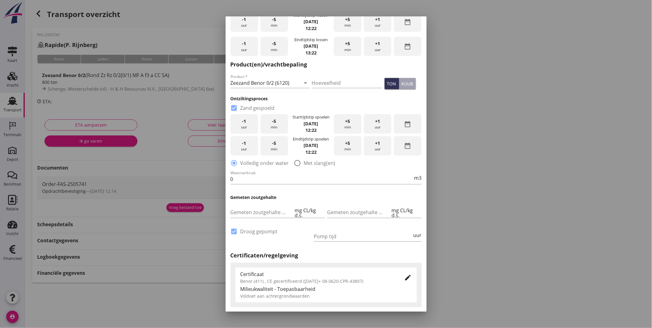
scroll to position [313, 0]
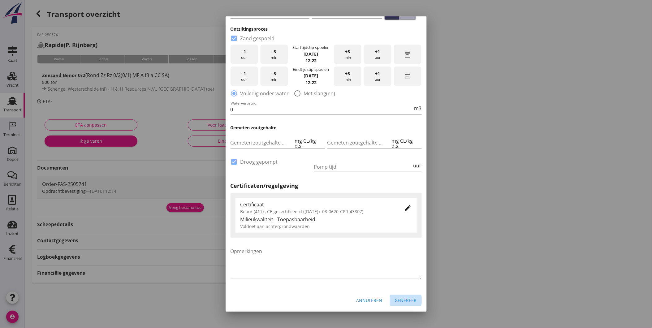
click at [398, 298] on div "Genereer" at bounding box center [406, 300] width 22 height 7
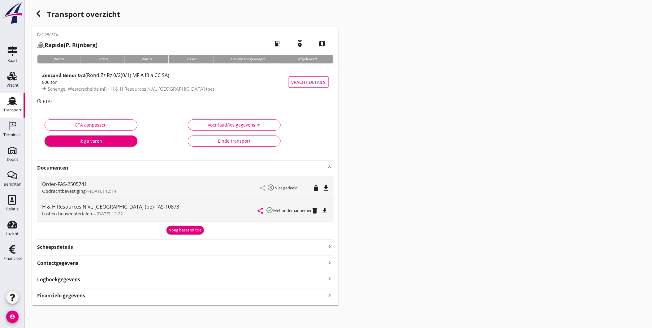
click at [8, 106] on div "Transport" at bounding box center [12, 110] width 18 height 9
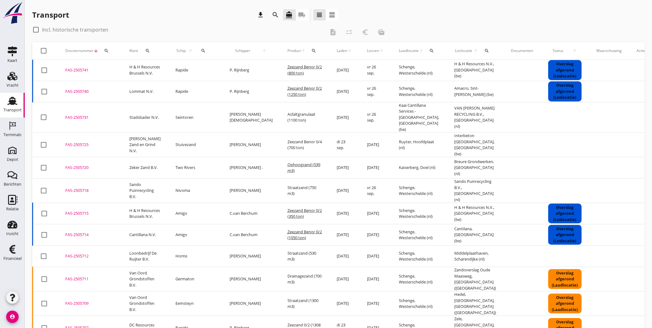
click at [16, 99] on icon "Transport" at bounding box center [12, 101] width 10 height 10
click at [17, 75] on div "Vracht" at bounding box center [12, 76] width 15 height 10
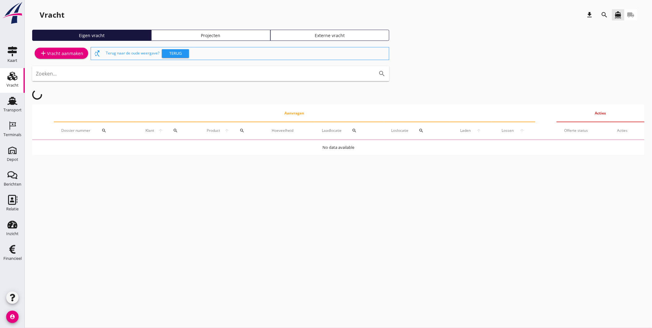
click at [209, 30] on link "Projecten" at bounding box center [210, 35] width 119 height 11
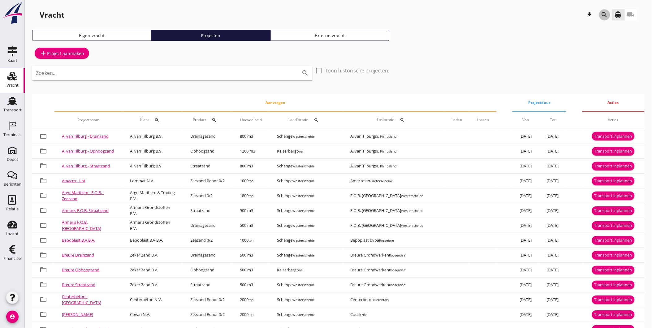
click at [602, 14] on icon "search" at bounding box center [604, 14] width 7 height 7
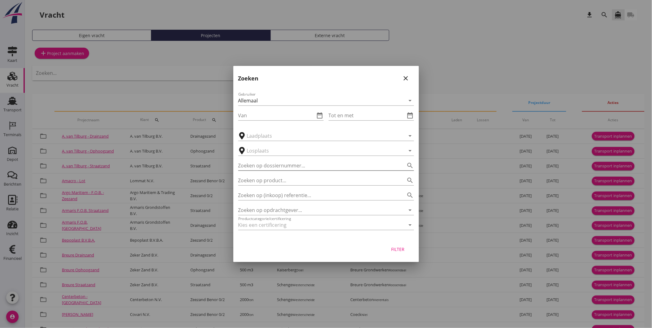
click at [300, 163] on input "Zoeken op dossiernummer..." at bounding box center [317, 166] width 159 height 10
click at [295, 209] on input "Zoeken op opdrachtgever..." at bounding box center [317, 210] width 159 height 10
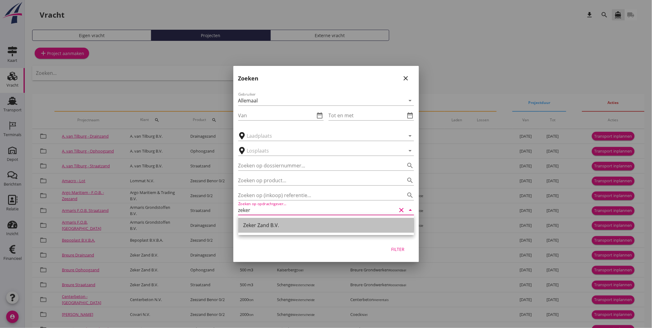
drag, startPoint x: 267, startPoint y: 231, endPoint x: 267, endPoint y: 227, distance: 3.4
click at [267, 229] on div "Zeker Zand B.V." at bounding box center [326, 225] width 166 height 15
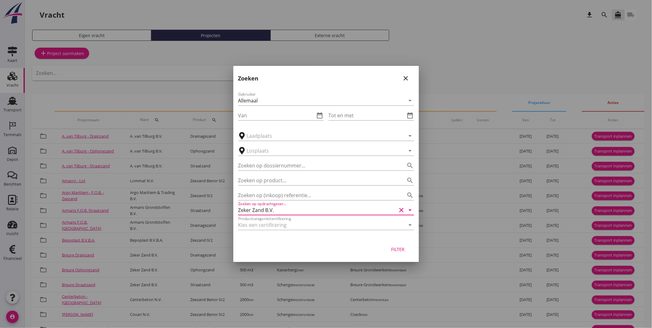
type input "Zeker Zand B.V."
click at [394, 250] on div "Filter" at bounding box center [398, 249] width 17 height 7
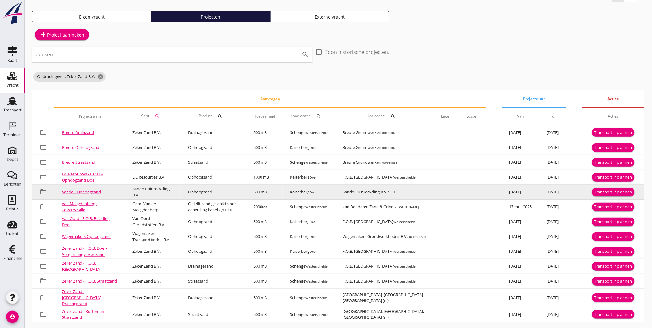
scroll to position [25, 0]
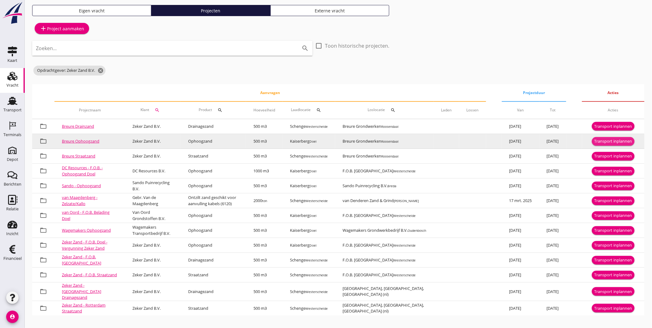
click at [614, 139] on div "Transport inplannen" at bounding box center [614, 141] width 38 height 6
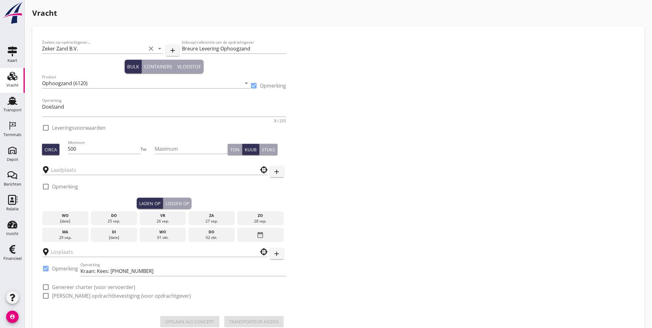
checkbox input "true"
type input "Kaiserberg"
type input "Breure Grondwerken"
checkbox input "true"
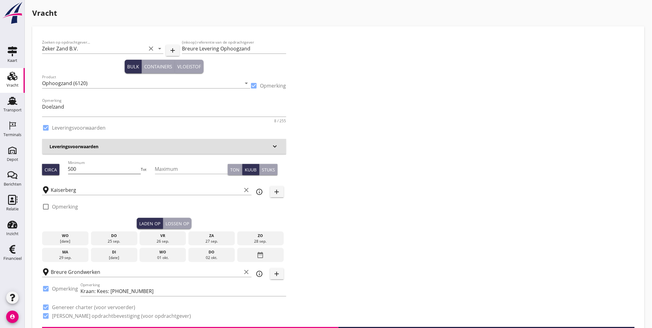
click at [98, 169] on input "500" at bounding box center [104, 169] width 73 height 10
type input "508"
click at [116, 237] on div "do" at bounding box center [114, 236] width 43 height 6
